Goal: Communication & Community: Participate in discussion

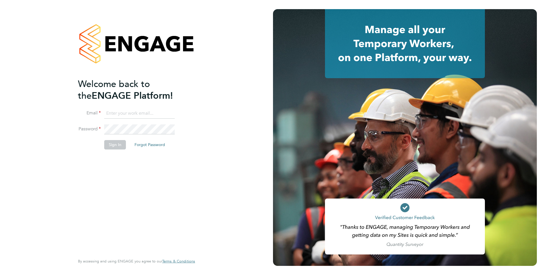
type input "[PERSON_NAME][EMAIL_ADDRESS][PERSON_NAME][DOMAIN_NAME]"
click at [122, 145] on button "Sign In" at bounding box center [115, 144] width 22 height 9
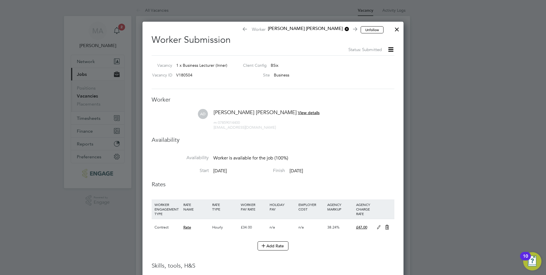
drag, startPoint x: 397, startPoint y: 28, endPoint x: 372, endPoint y: 61, distance: 40.9
click at [397, 28] on div at bounding box center [397, 28] width 10 height 10
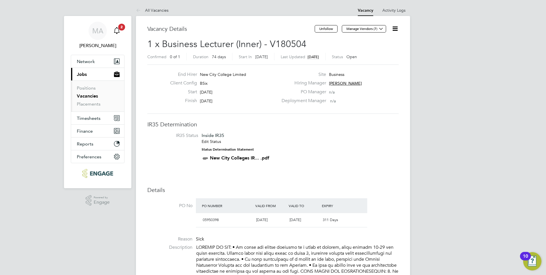
click at [121, 28] on span "2" at bounding box center [121, 27] width 7 height 7
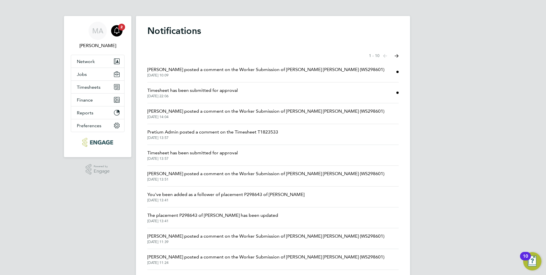
click at [175, 73] on span "Rufena Haque posted a comment on the Worker Submission of Anne Olubukola O. Dai…" at bounding box center [265, 69] width 237 height 7
